Goal: Task Accomplishment & Management: Manage account settings

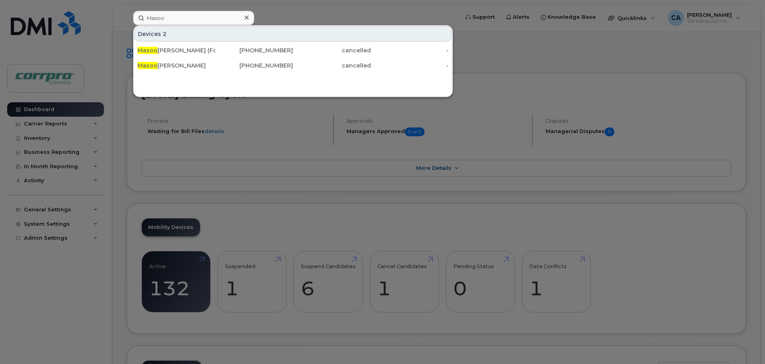
scroll to position [320, 0]
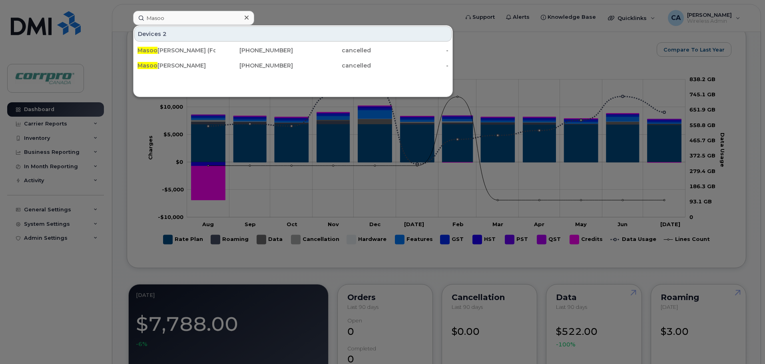
drag, startPoint x: 169, startPoint y: 22, endPoint x: 131, endPoint y: 19, distance: 38.1
click at [131, 19] on div "Masoo Devices 2 Masoo d Heidari (For Cancellation) 780-686-1107 cancelled - Mas…" at bounding box center [293, 18] width 333 height 14
type input "Marc"
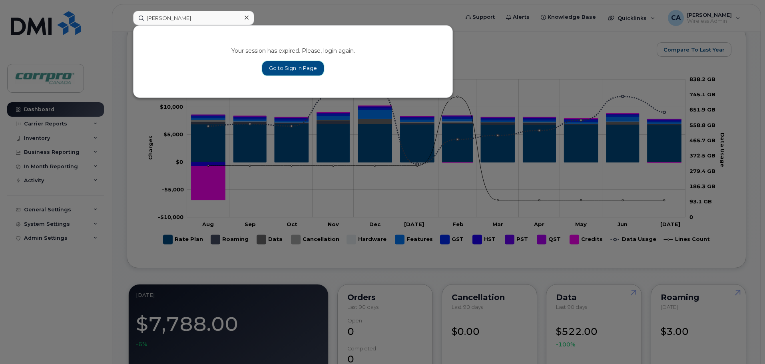
click at [281, 70] on link "Go to Sign In Page" at bounding box center [293, 68] width 62 height 14
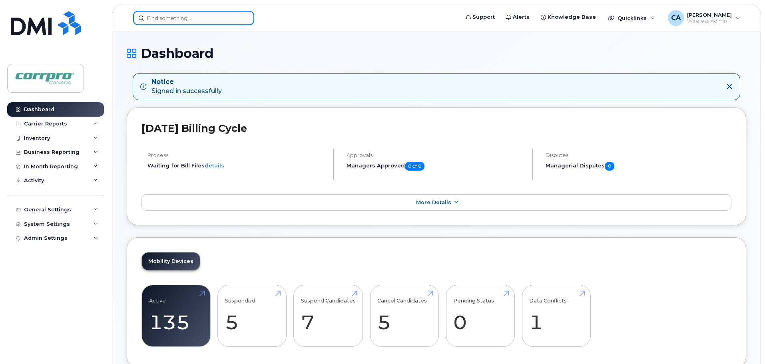
click at [204, 20] on input at bounding box center [193, 18] width 121 height 14
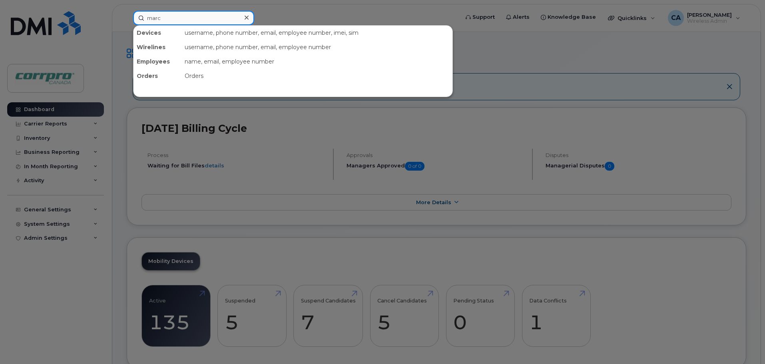
type input "marc"
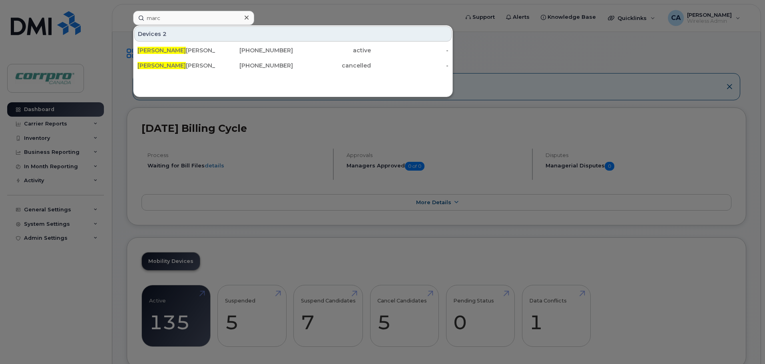
click at [248, 19] on icon at bounding box center [246, 18] width 4 height 4
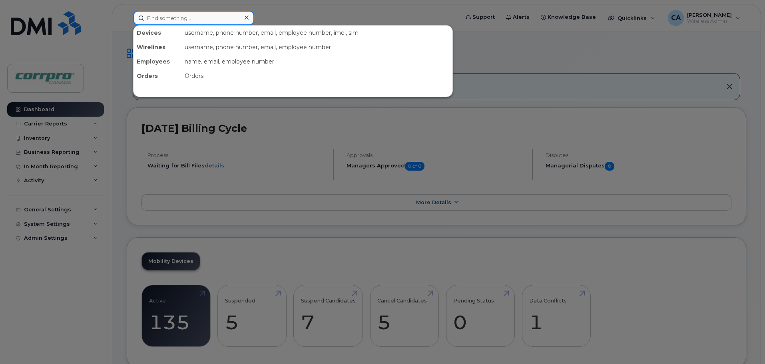
click at [236, 17] on input at bounding box center [193, 18] width 121 height 14
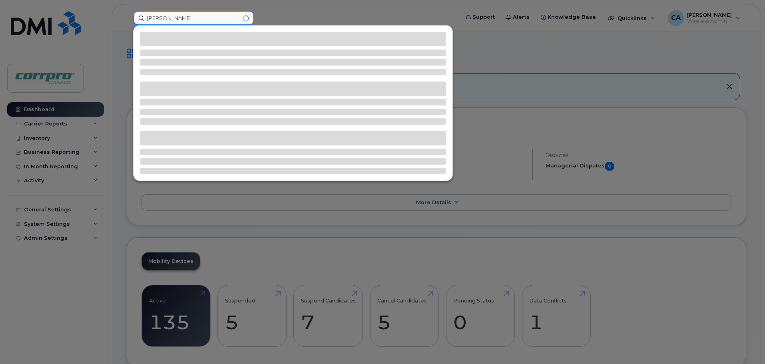
type input "Tyler"
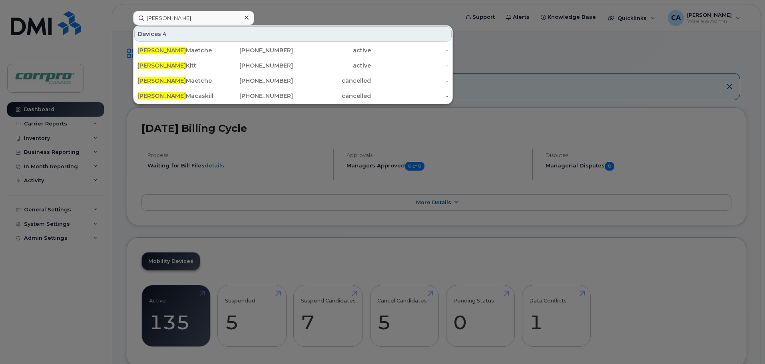
click at [248, 18] on div at bounding box center [246, 18] width 12 height 12
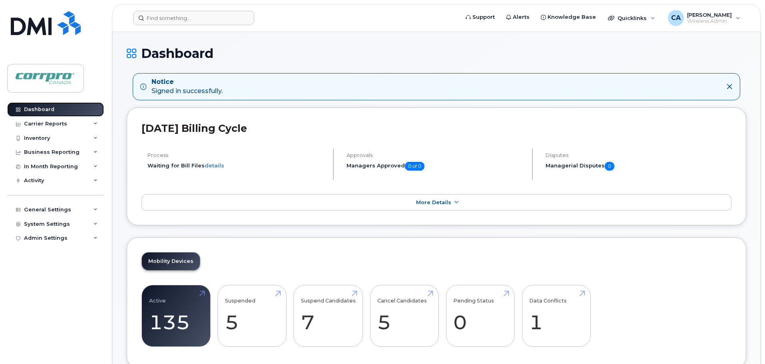
click at [37, 111] on div "Dashboard" at bounding box center [39, 109] width 30 height 6
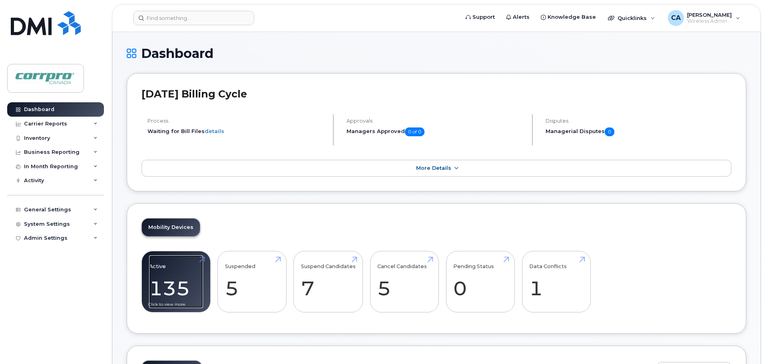
click at [175, 272] on link "Active 135 -11%" at bounding box center [176, 281] width 54 height 53
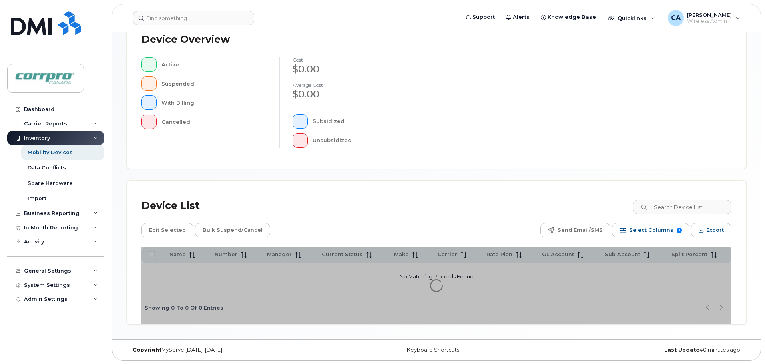
scroll to position [185, 0]
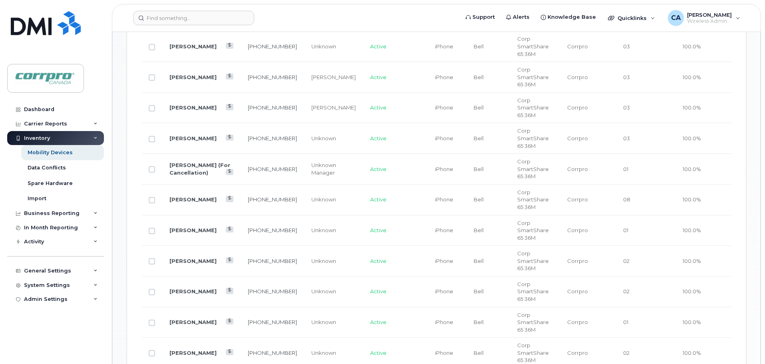
scroll to position [745, 0]
click at [151, 166] on input "Row Unselected" at bounding box center [152, 169] width 6 height 6
checkbox input "true"
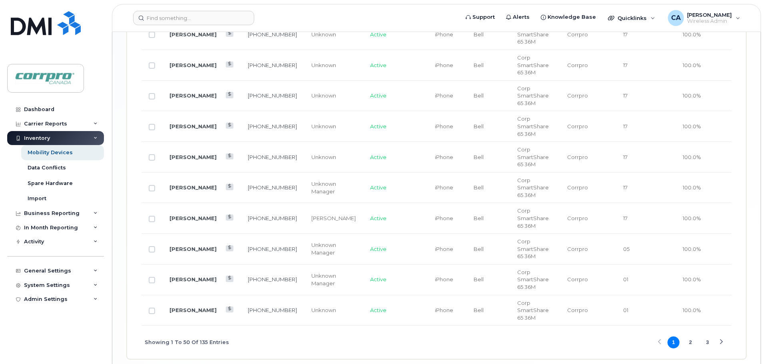
scroll to position [1703, 0]
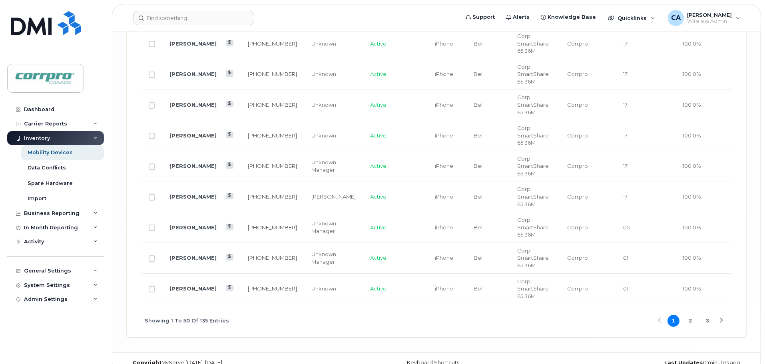
click at [687, 315] on button "2" at bounding box center [690, 321] width 12 height 12
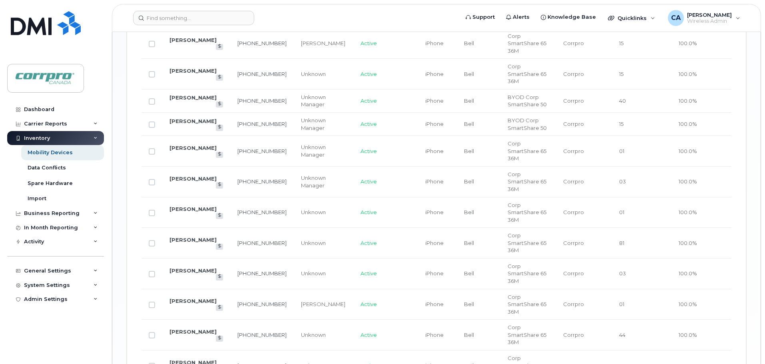
scroll to position [1332, 0]
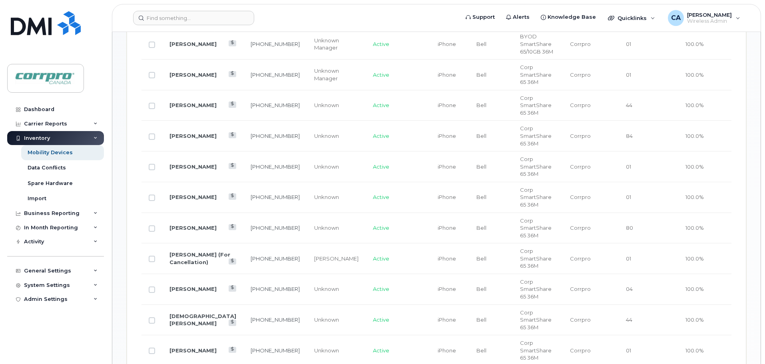
scroll to position [584, 0]
click at [151, 257] on input "Row Unselected" at bounding box center [152, 260] width 6 height 6
checkbox input "true"
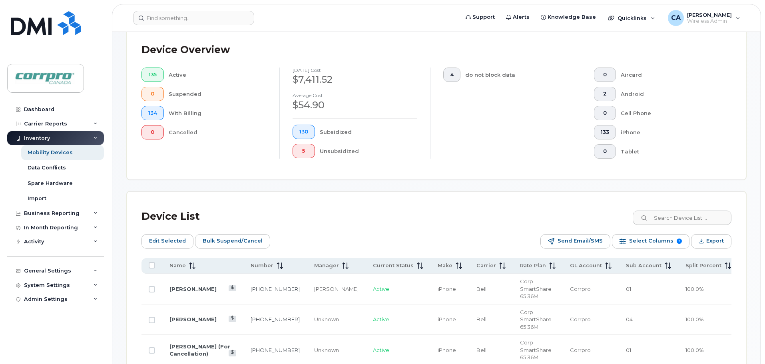
scroll to position [200, 0]
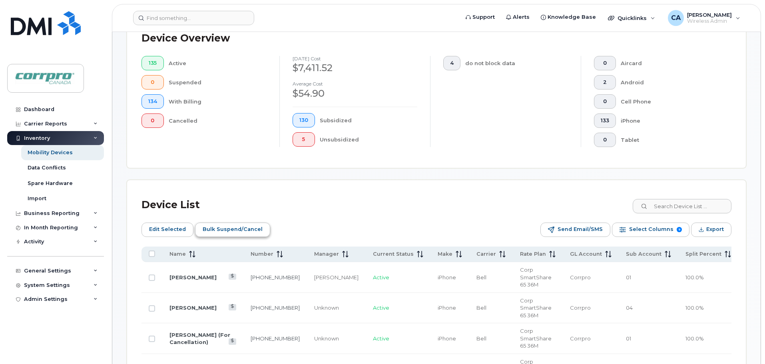
click at [240, 232] on span "Bulk Suspend/Cancel" at bounding box center [233, 229] width 60 height 12
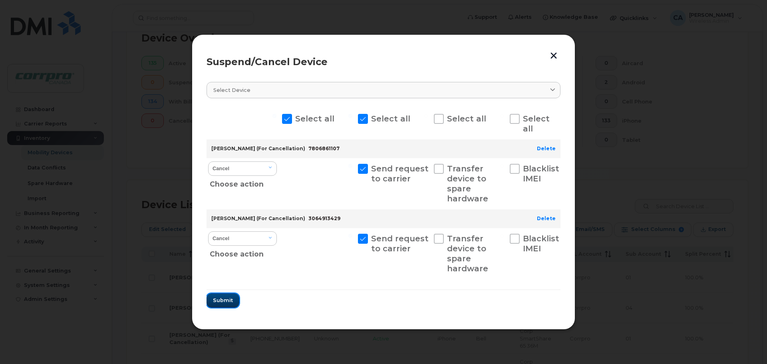
click at [225, 301] on span "Submit" at bounding box center [223, 300] width 20 height 8
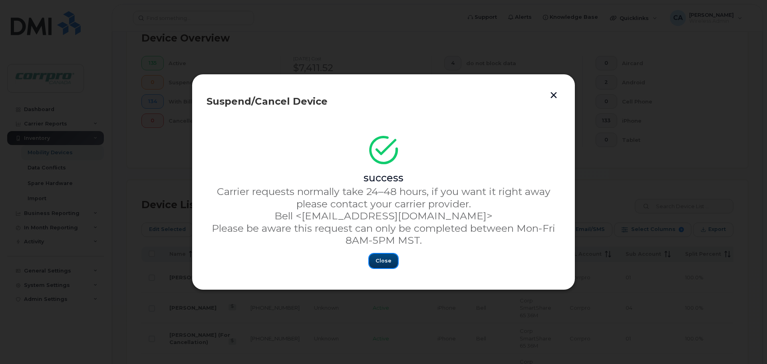
click at [384, 261] on span "Close" at bounding box center [384, 261] width 16 height 8
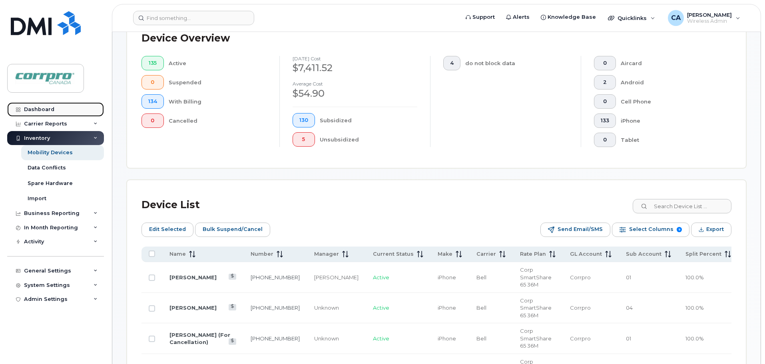
click at [55, 108] on link "Dashboard" at bounding box center [55, 109] width 97 height 14
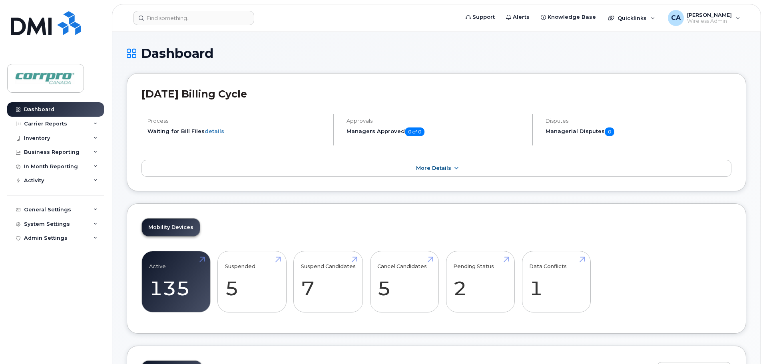
click at [457, 235] on div "Mobility Devices Active 135 -11% Suspended 5 Suspend Candidates 7 Cancel Candid…" at bounding box center [436, 268] width 619 height 131
click at [471, 292] on link "Pending Status 2" at bounding box center [480, 281] width 54 height 53
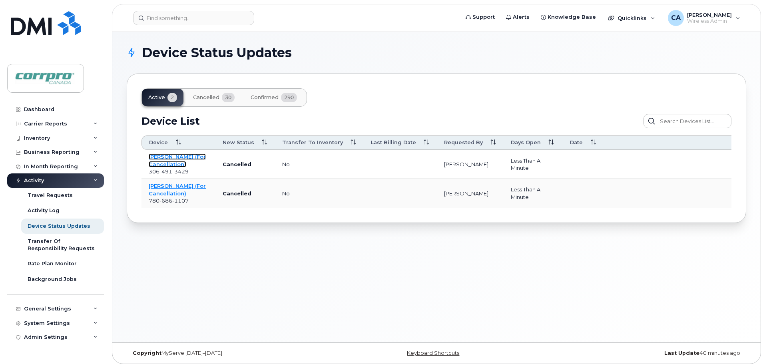
click at [179, 162] on link "[PERSON_NAME] (For Cancellation)" at bounding box center [177, 160] width 57 height 14
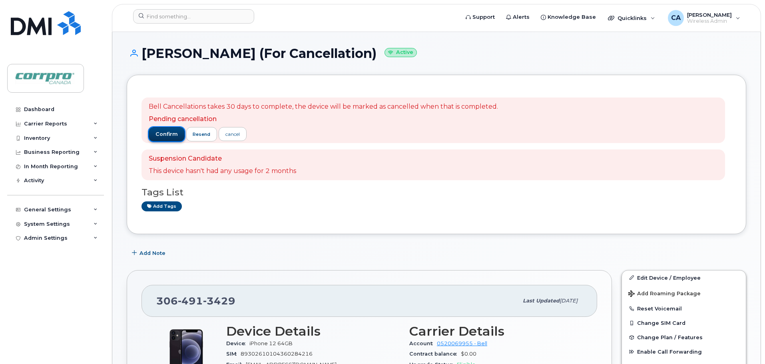
click at [169, 137] on span "confirm" at bounding box center [166, 134] width 22 height 7
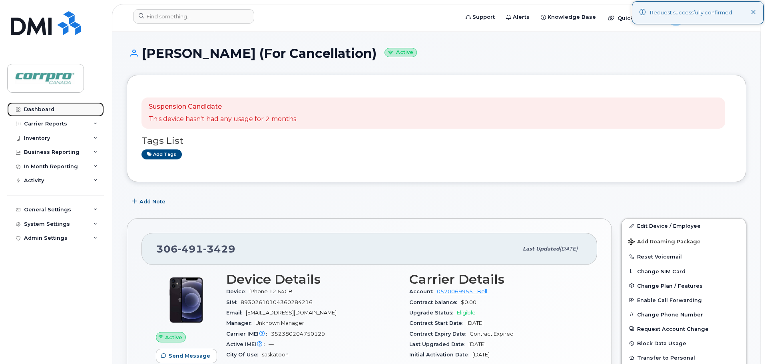
click at [28, 108] on div "Dashboard" at bounding box center [39, 109] width 30 height 6
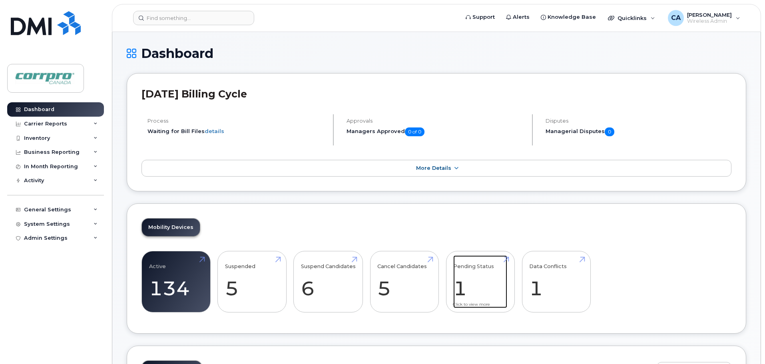
click at [463, 289] on link "Pending Status 1" at bounding box center [480, 281] width 54 height 53
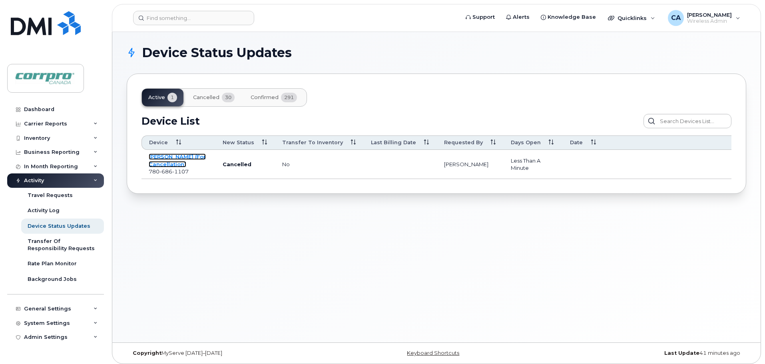
click at [165, 162] on link "Masood Heidari (For Cancellation)" at bounding box center [177, 160] width 57 height 14
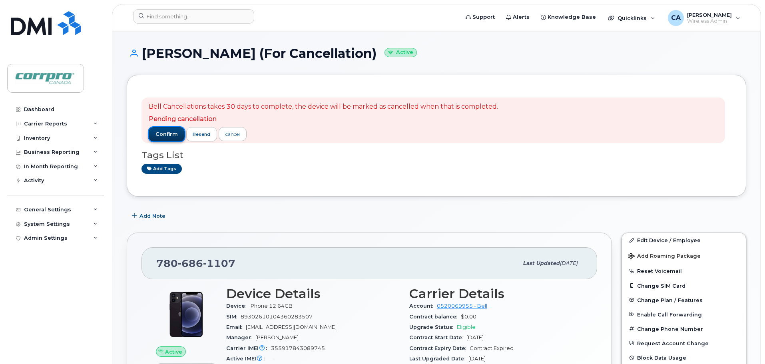
click at [170, 131] on span "confirm" at bounding box center [166, 134] width 22 height 7
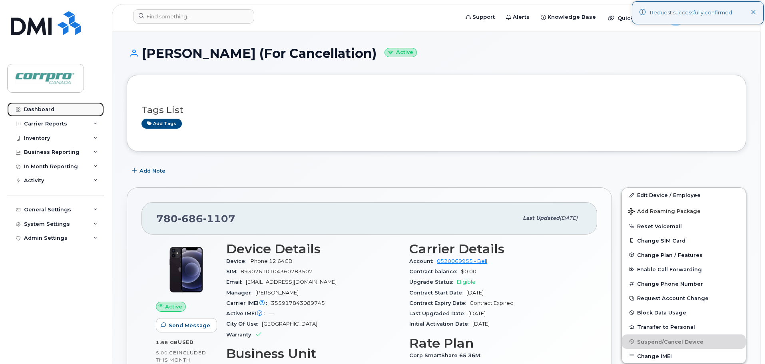
click at [53, 105] on link "Dashboard" at bounding box center [55, 109] width 97 height 14
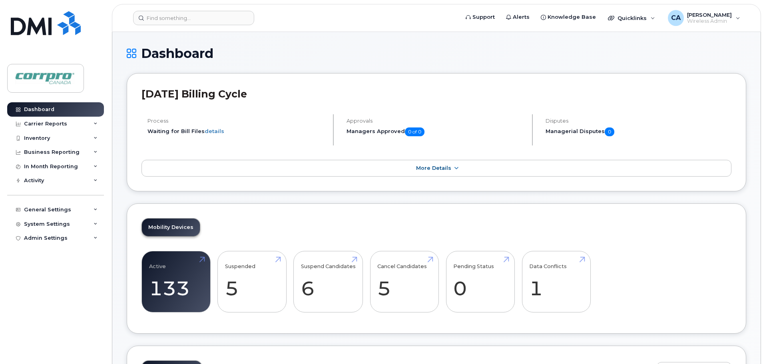
click at [50, 268] on div "Dashboard Carrier Reports Monthly Billing Data Daily Data Pooling Data Behavior…" at bounding box center [56, 227] width 99 height 250
click at [31, 317] on div "Dashboard Carrier Reports Monthly Billing Data Daily Data Pooling Data Behavior…" at bounding box center [56, 227] width 99 height 250
click at [390, 292] on link "Cancel Candidates 5" at bounding box center [404, 281] width 54 height 53
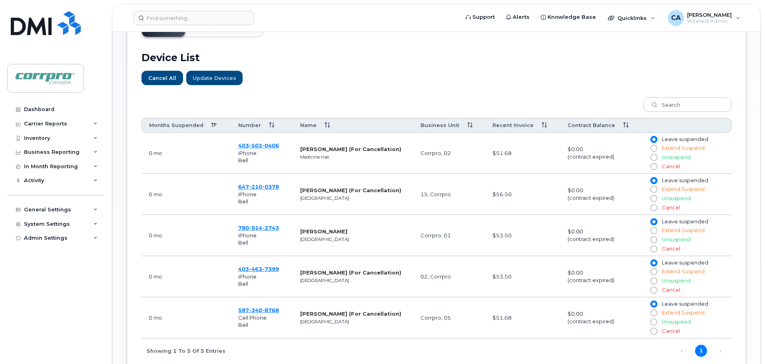
scroll to position [280, 0]
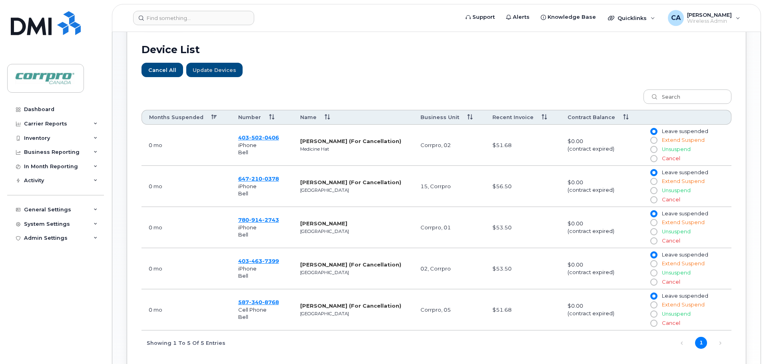
click at [652, 159] on input "Cancel" at bounding box center [653, 158] width 6 height 6
radio input "true"
click at [653, 200] on input "Cancel" at bounding box center [653, 200] width 6 height 6
radio input "true"
click at [653, 241] on input "Cancel" at bounding box center [653, 241] width 6 height 6
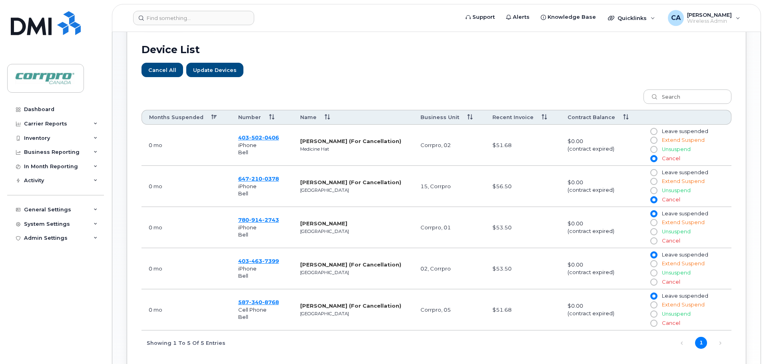
radio input "true"
click at [655, 280] on input "Cancel" at bounding box center [653, 282] width 6 height 6
radio input "true"
click at [656, 324] on input "Cancel" at bounding box center [653, 323] width 6 height 6
radio input "true"
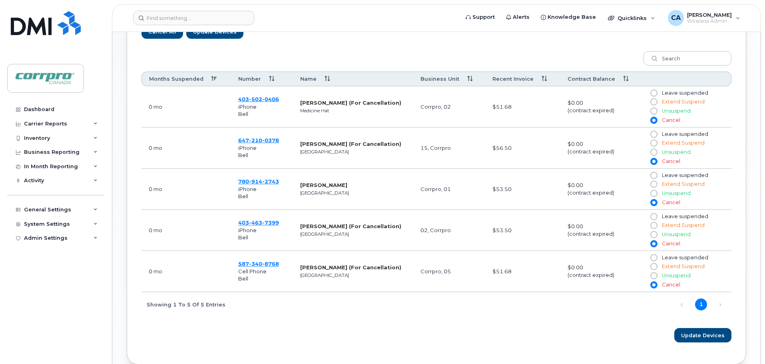
scroll to position [318, 0]
click at [654, 176] on input "Leave suspended" at bounding box center [653, 175] width 6 height 6
radio input "true"
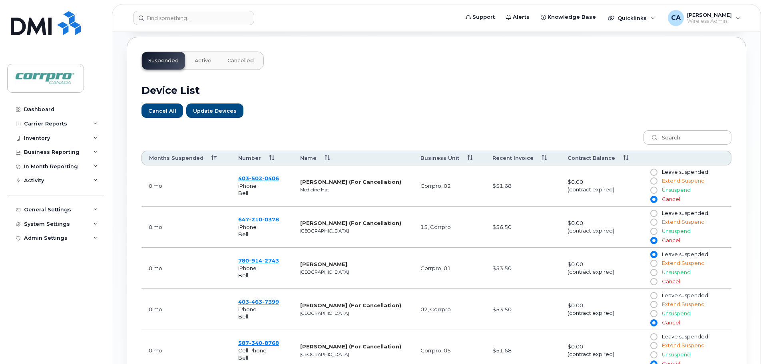
scroll to position [238, 0]
click at [209, 115] on button "Update Devices" at bounding box center [214, 111] width 56 height 14
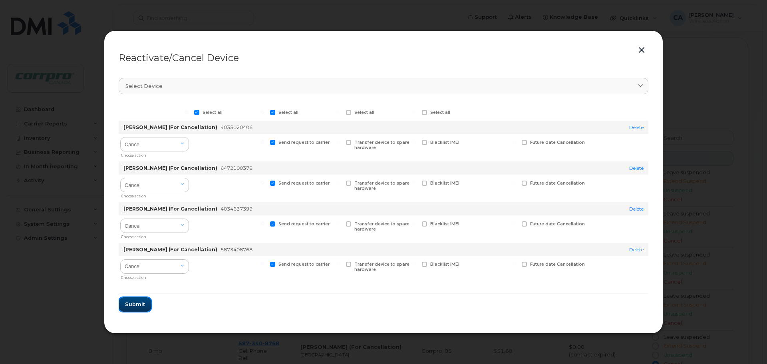
click at [139, 298] on button "Submit" at bounding box center [135, 304] width 33 height 14
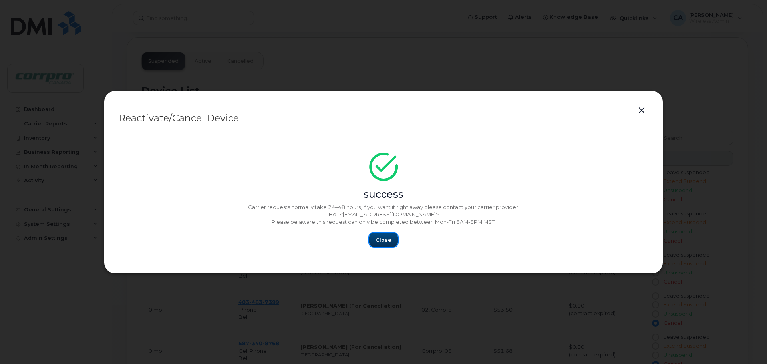
click at [382, 242] on span "Close" at bounding box center [384, 240] width 16 height 8
click at [642, 111] on button "button" at bounding box center [642, 110] width 12 height 11
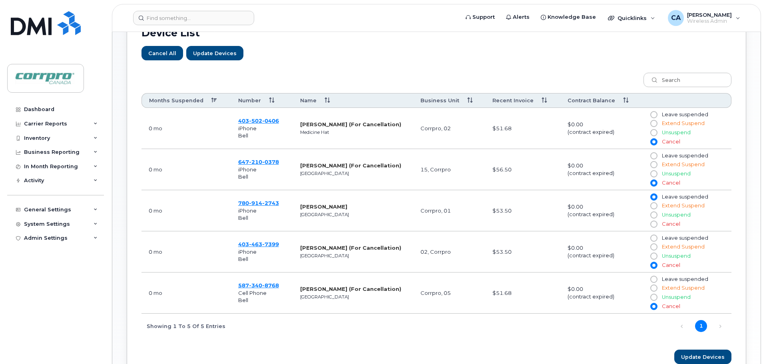
scroll to position [318, 0]
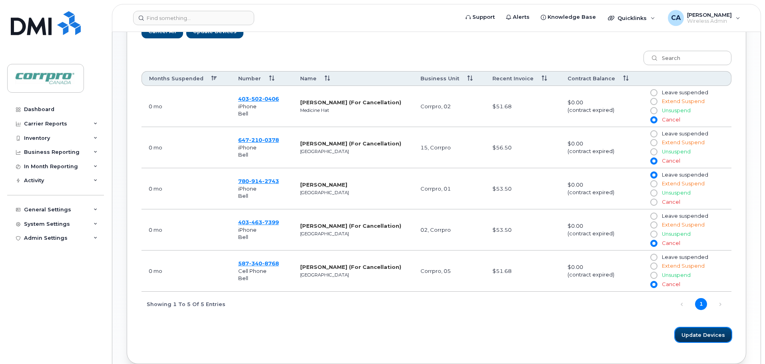
click at [710, 335] on span "Update Devices" at bounding box center [703, 335] width 44 height 8
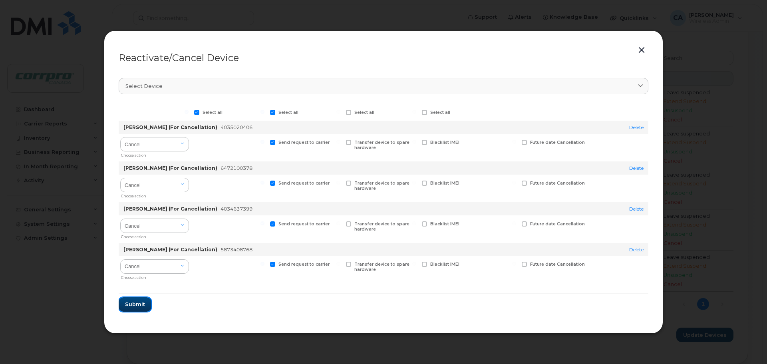
click at [135, 305] on span "Submit" at bounding box center [135, 304] width 20 height 8
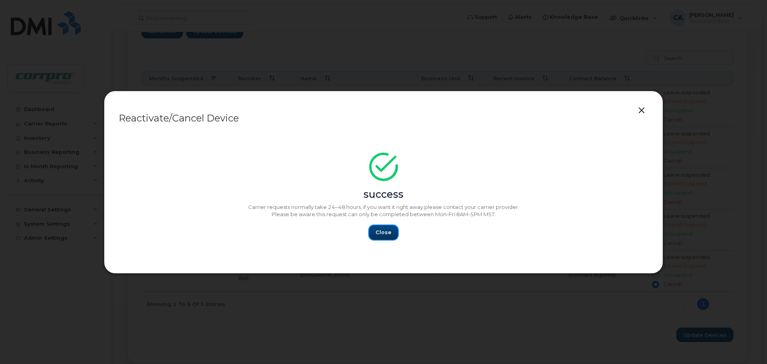
click at [391, 235] on button "Close" at bounding box center [383, 232] width 29 height 14
click at [643, 110] on button "button" at bounding box center [642, 110] width 12 height 11
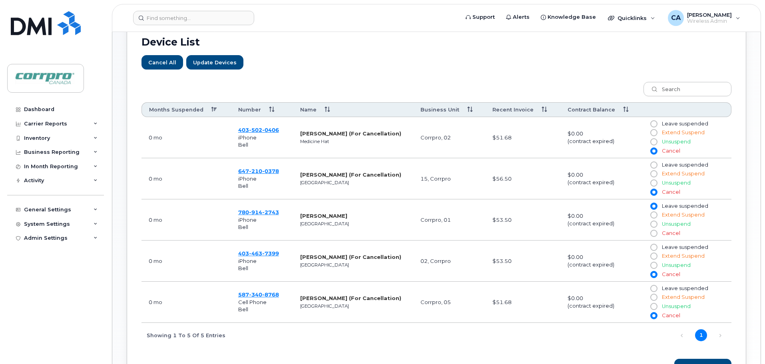
scroll to position [278, 0]
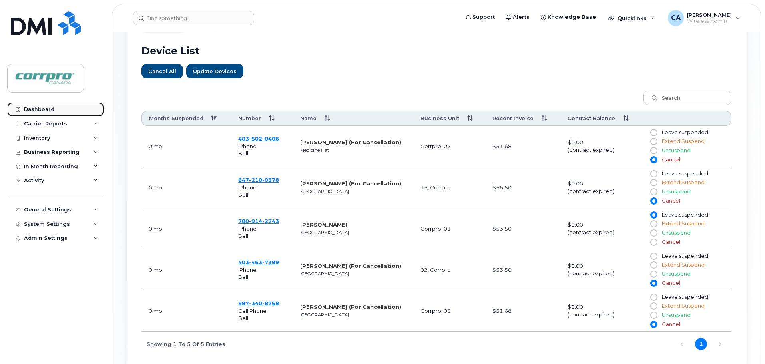
click at [41, 111] on div "Dashboard" at bounding box center [39, 109] width 30 height 6
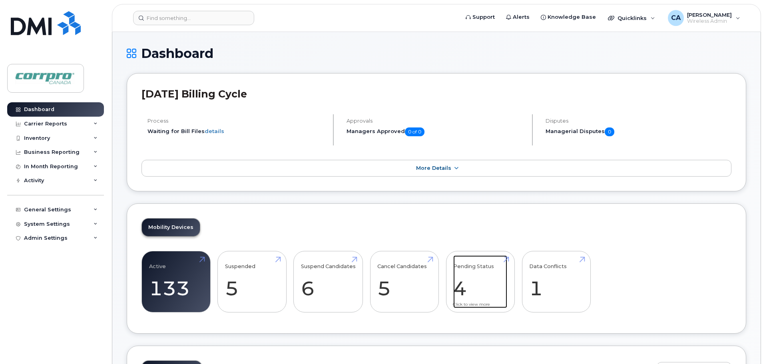
click at [455, 290] on link "Pending Status 4" at bounding box center [480, 281] width 54 height 53
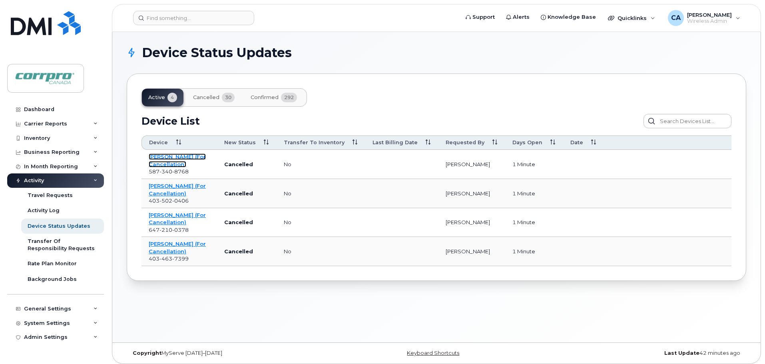
click at [173, 161] on link "Brett LaRocque (For Cancellation)" at bounding box center [177, 160] width 57 height 14
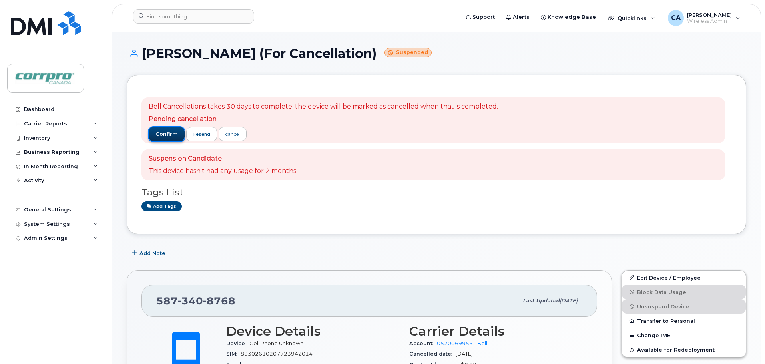
click at [169, 139] on button "confirm" at bounding box center [167, 134] width 36 height 14
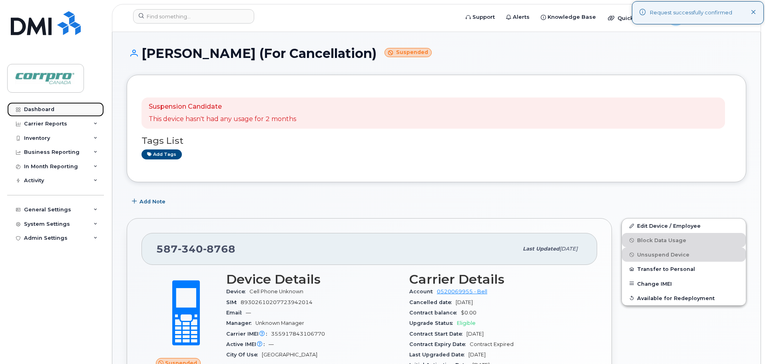
click at [54, 108] on link "Dashboard" at bounding box center [55, 109] width 97 height 14
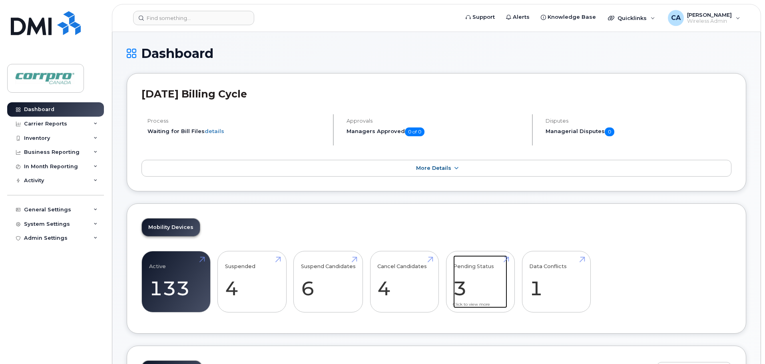
click at [464, 292] on link "Pending Status 3" at bounding box center [480, 281] width 54 height 53
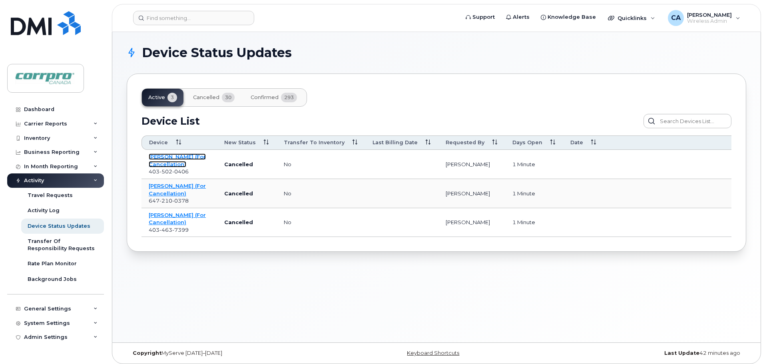
click at [168, 158] on link "[PERSON_NAME] (For Cancellation)" at bounding box center [177, 160] width 57 height 14
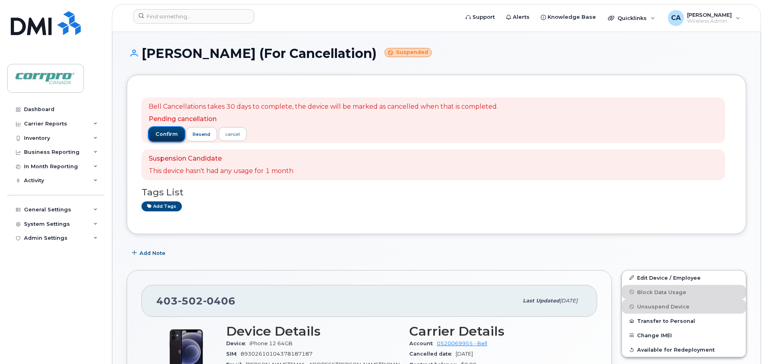
click at [165, 135] on span "confirm" at bounding box center [166, 134] width 22 height 7
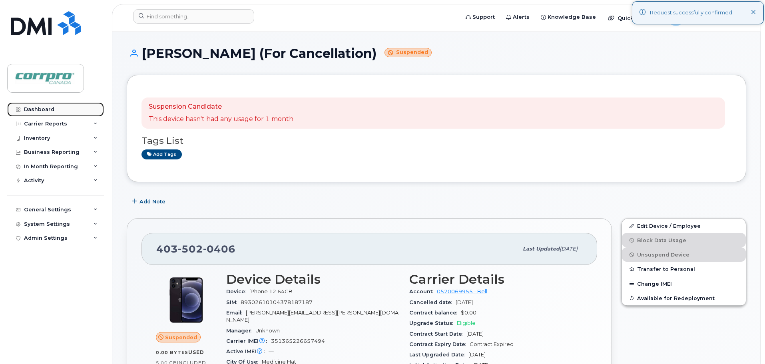
click at [44, 112] on div "Dashboard" at bounding box center [39, 109] width 30 height 6
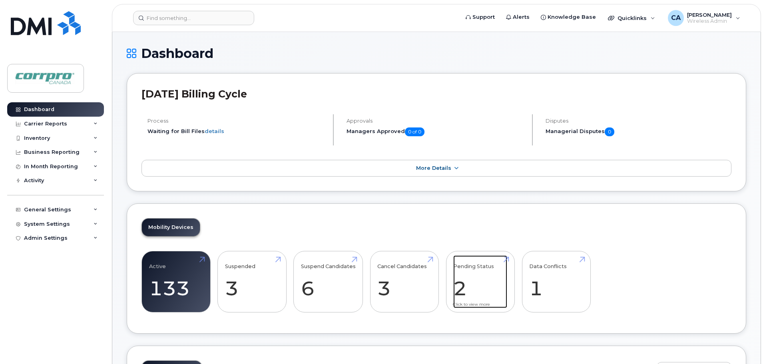
click at [458, 290] on link "Pending Status 2" at bounding box center [480, 281] width 54 height 53
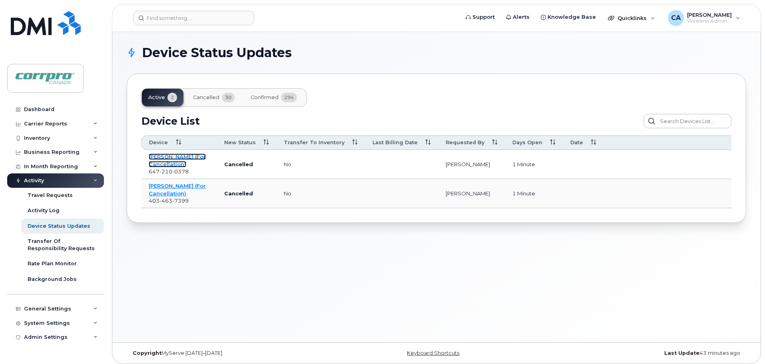
click at [173, 158] on link "Nabil Abukar (For Cancellation)" at bounding box center [177, 160] width 57 height 14
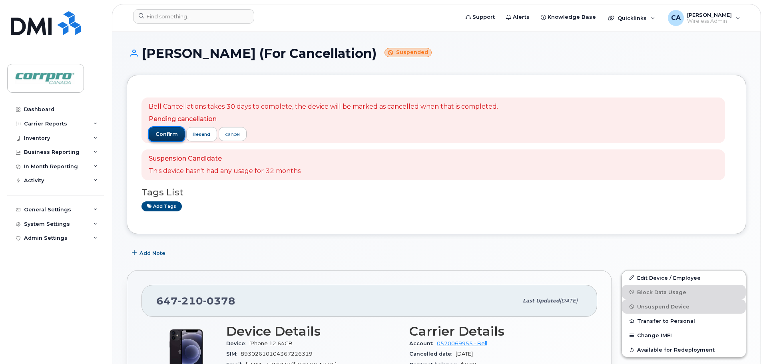
click at [175, 136] on span "confirm" at bounding box center [166, 134] width 22 height 7
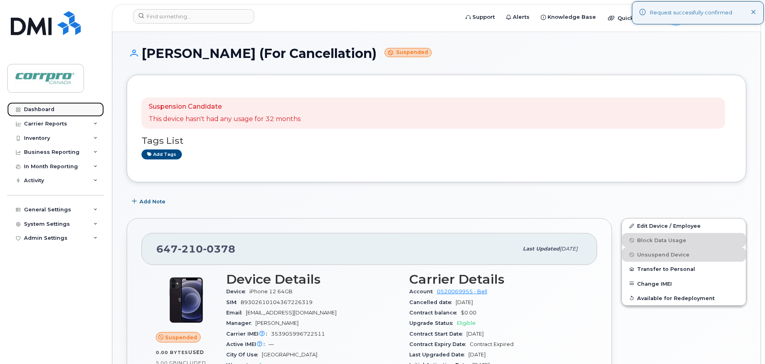
click at [48, 107] on div "Dashboard" at bounding box center [39, 109] width 30 height 6
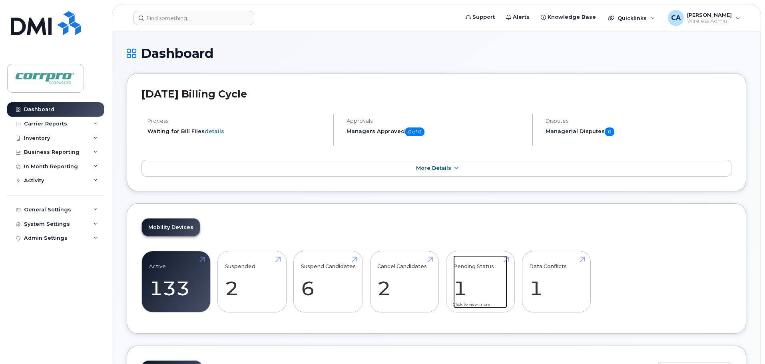
click at [461, 290] on link "Pending Status 1" at bounding box center [480, 281] width 54 height 53
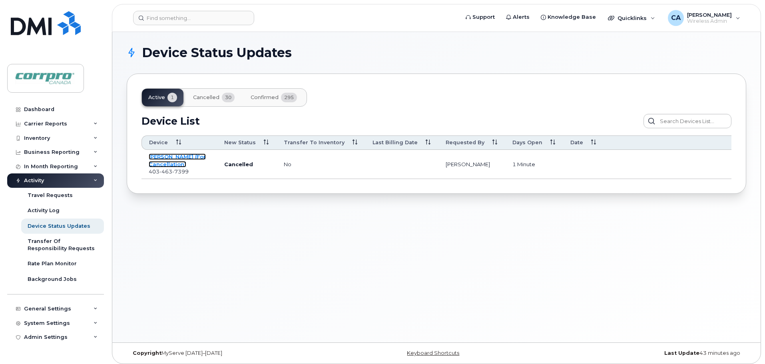
click at [176, 159] on link "[PERSON_NAME] (For Cancellation)" at bounding box center [177, 160] width 57 height 14
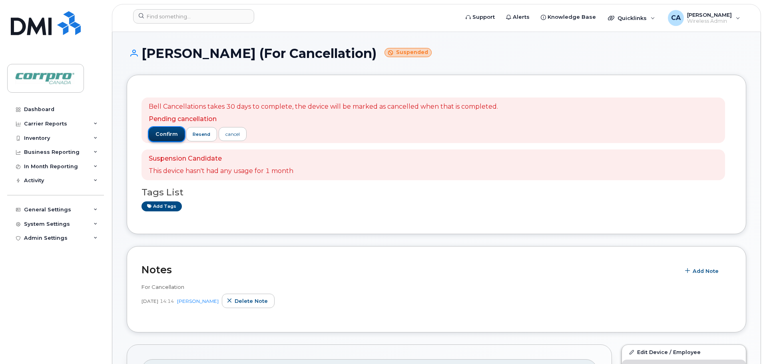
click at [170, 137] on span "confirm" at bounding box center [166, 134] width 22 height 7
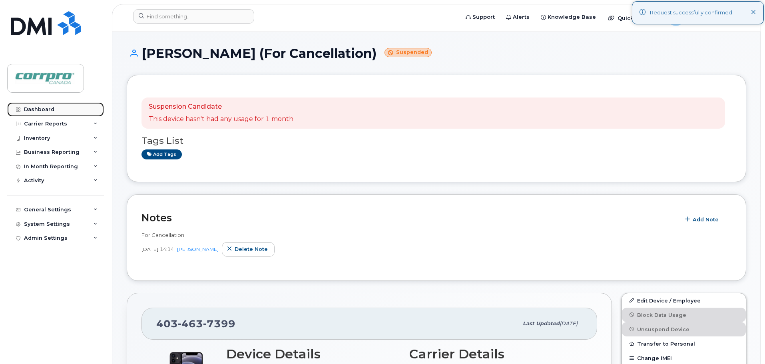
click at [44, 111] on div "Dashboard" at bounding box center [39, 109] width 30 height 6
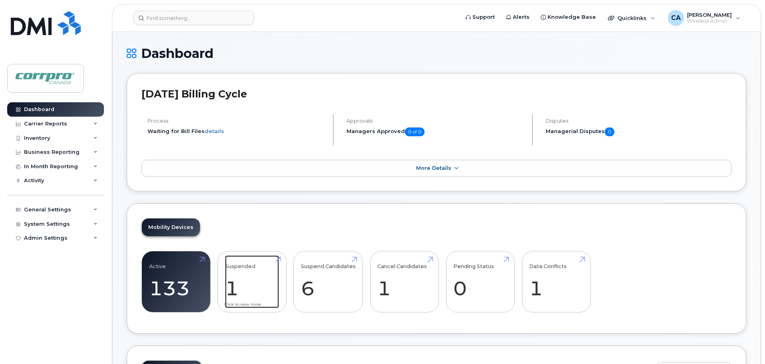
click at [234, 290] on link "Suspended 1" at bounding box center [252, 281] width 54 height 53
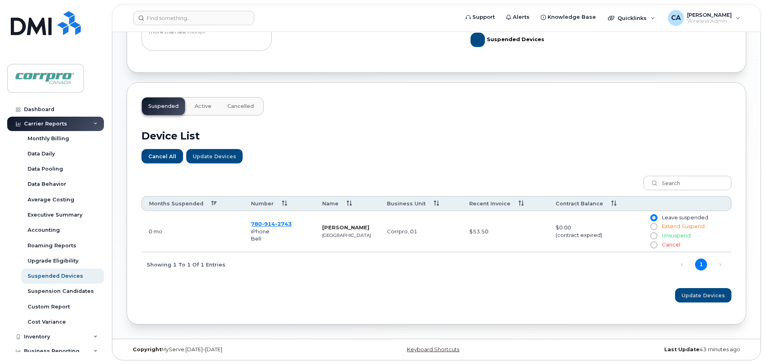
scroll to position [194, 0]
click at [48, 109] on div "Dashboard" at bounding box center [39, 109] width 30 height 6
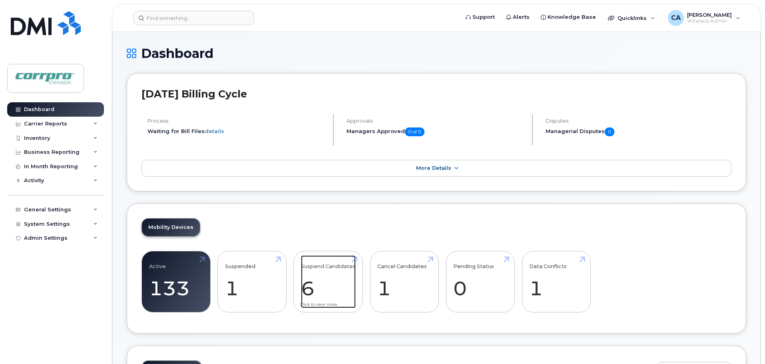
click at [306, 294] on link "Suspend Candidates 6" at bounding box center [328, 281] width 55 height 53
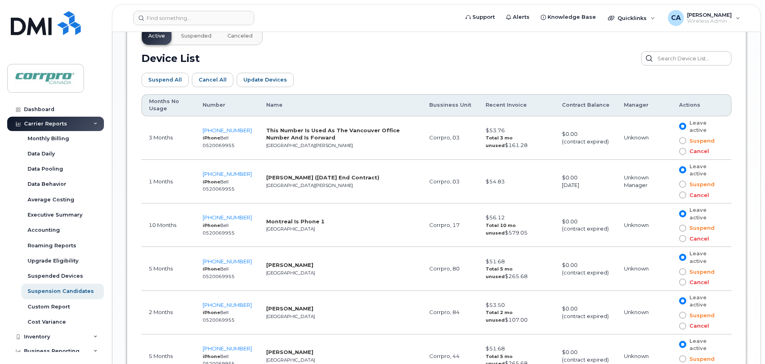
scroll to position [432, 0]
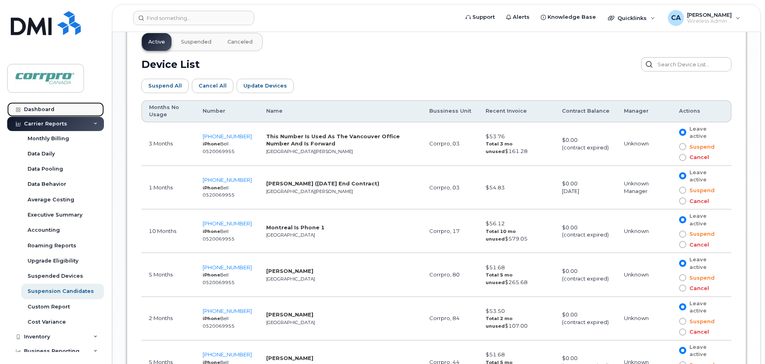
click at [56, 109] on link "Dashboard" at bounding box center [55, 109] width 97 height 14
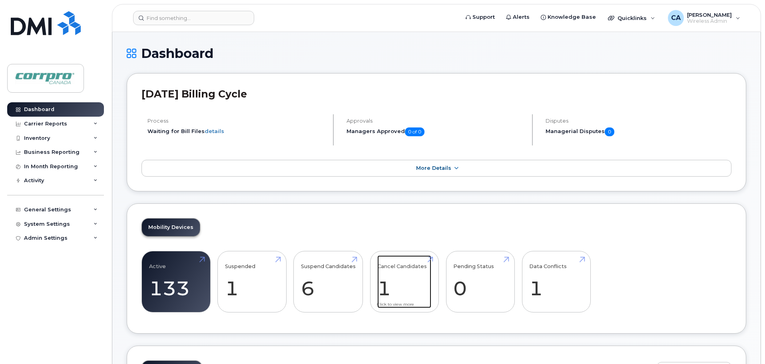
click at [383, 291] on link "Cancel Candidates 1" at bounding box center [404, 281] width 54 height 53
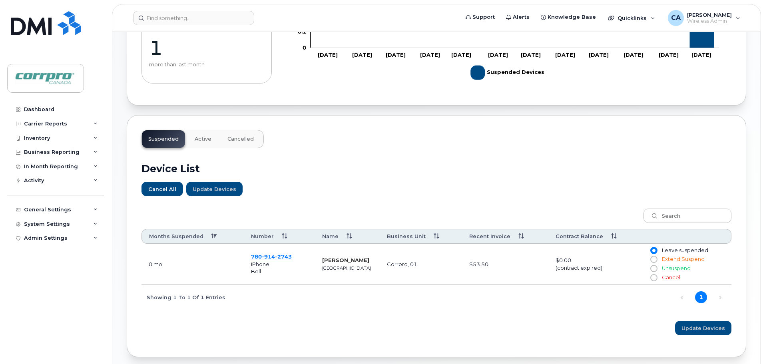
scroll to position [194, 0]
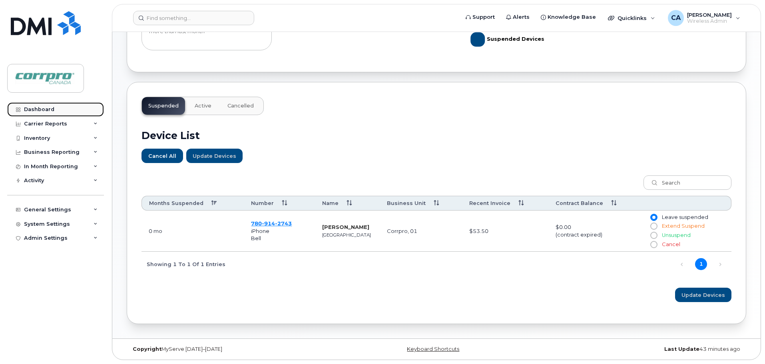
click at [44, 114] on link "Dashboard" at bounding box center [55, 109] width 97 height 14
